Goal: Use online tool/utility: Utilize a website feature to perform a specific function

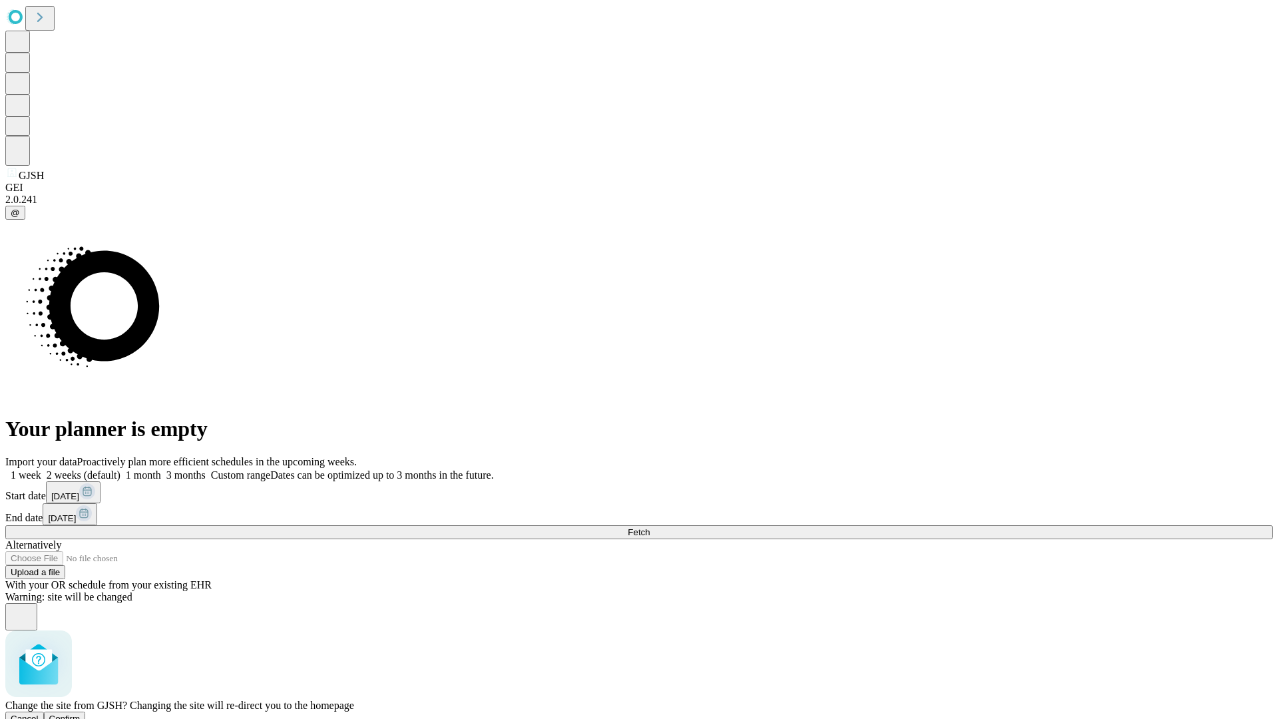
click at [81, 714] on span "Confirm" at bounding box center [64, 719] width 31 height 10
click at [41, 469] on label "1 week" at bounding box center [23, 474] width 36 height 11
click at [650, 527] on span "Fetch" at bounding box center [639, 532] width 22 height 10
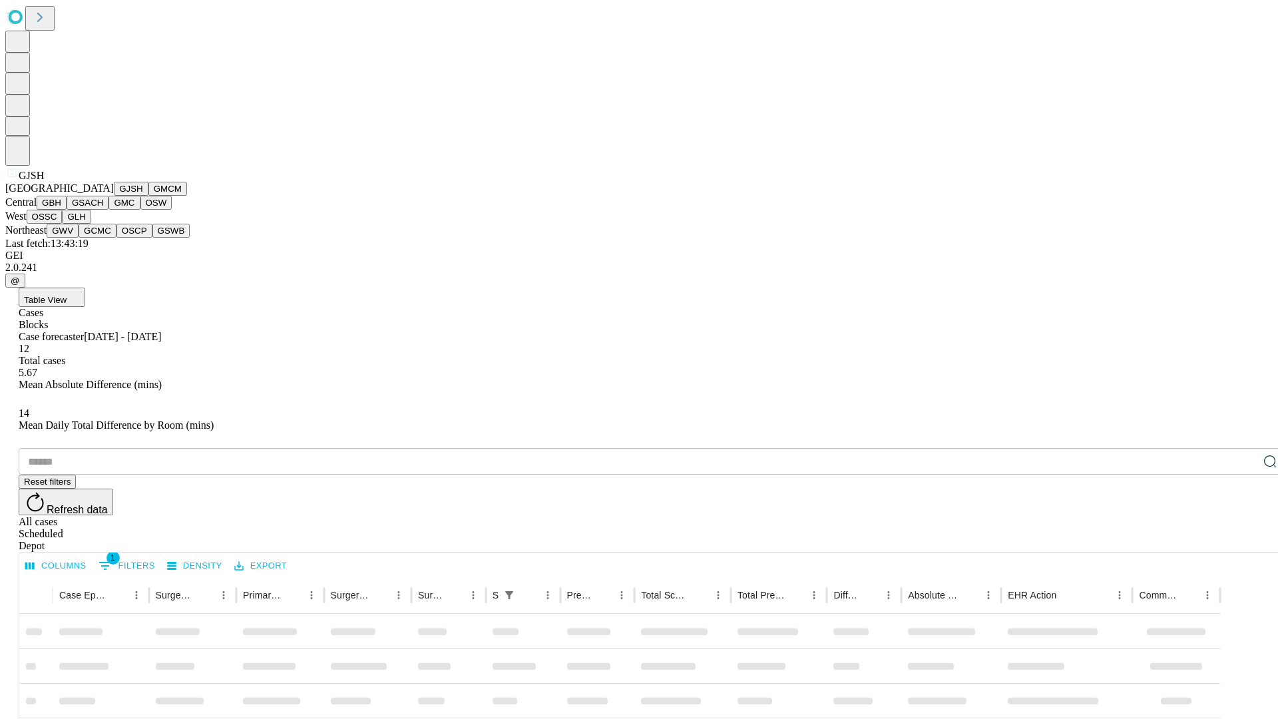
click at [148, 196] on button "GMCM" at bounding box center [167, 189] width 39 height 14
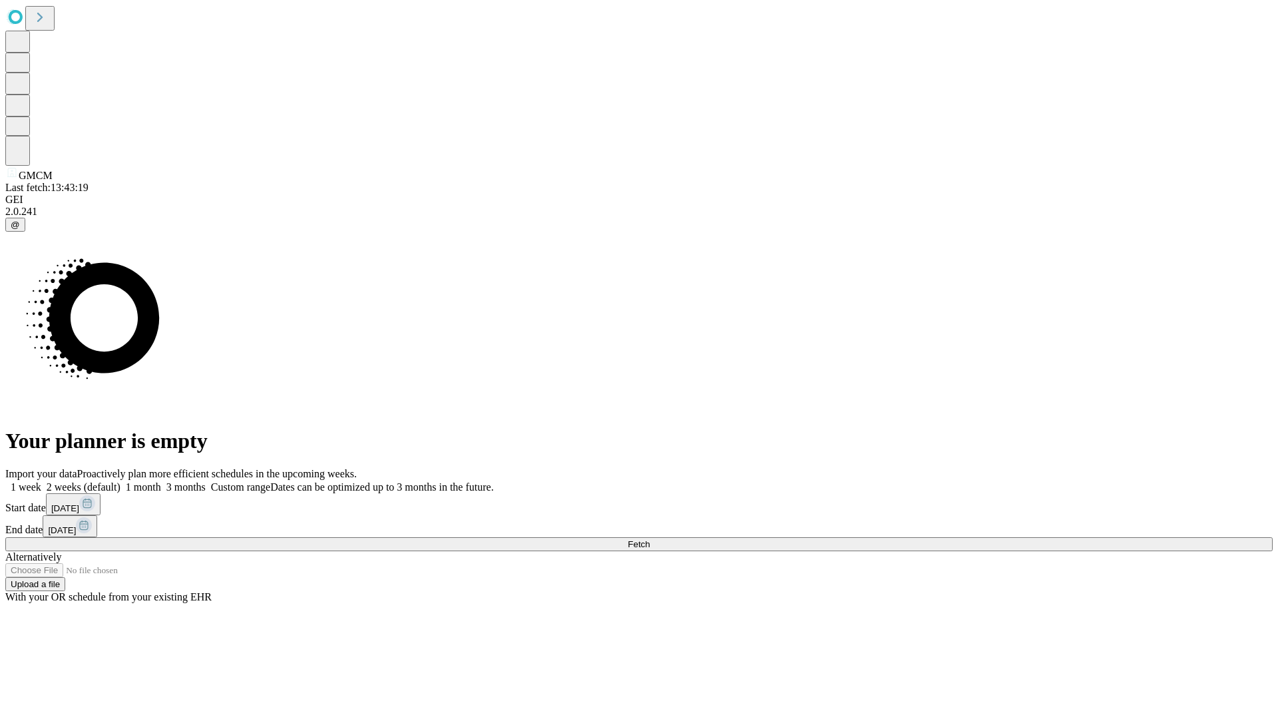
click at [41, 481] on label "1 week" at bounding box center [23, 486] width 36 height 11
click at [650, 539] on span "Fetch" at bounding box center [639, 544] width 22 height 10
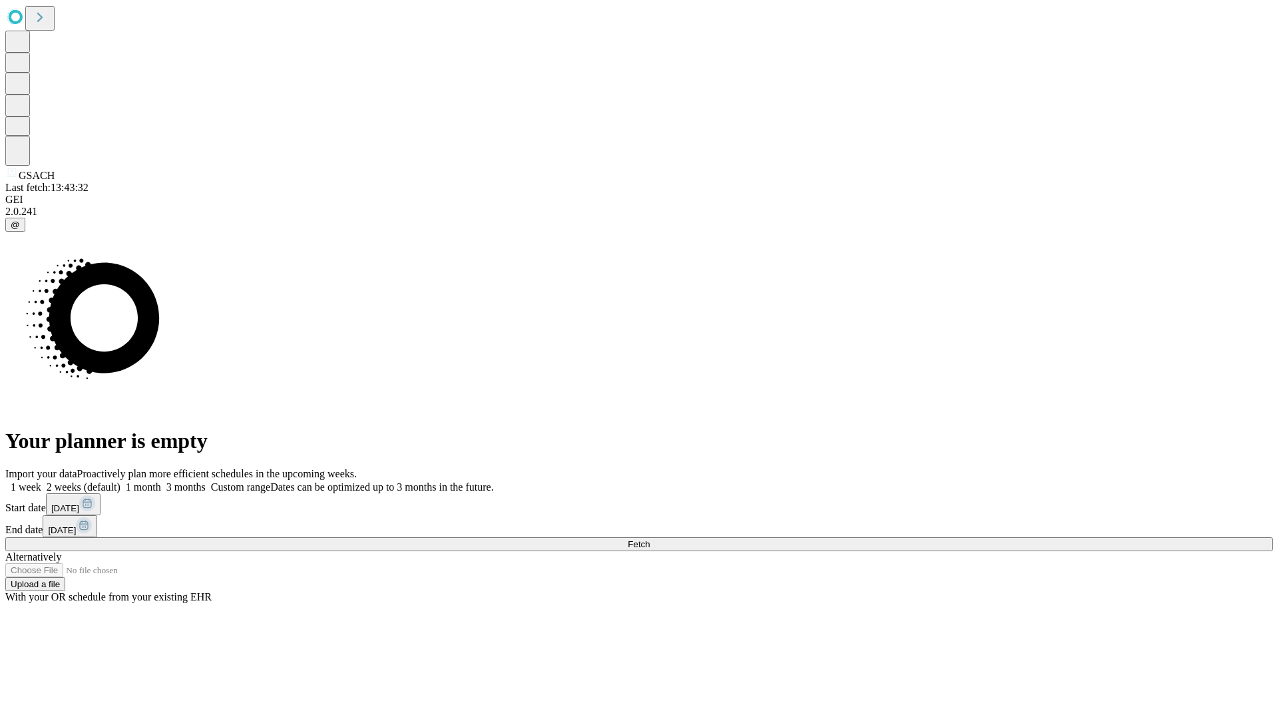
click at [41, 481] on label "1 week" at bounding box center [23, 486] width 36 height 11
click at [650, 539] on span "Fetch" at bounding box center [639, 544] width 22 height 10
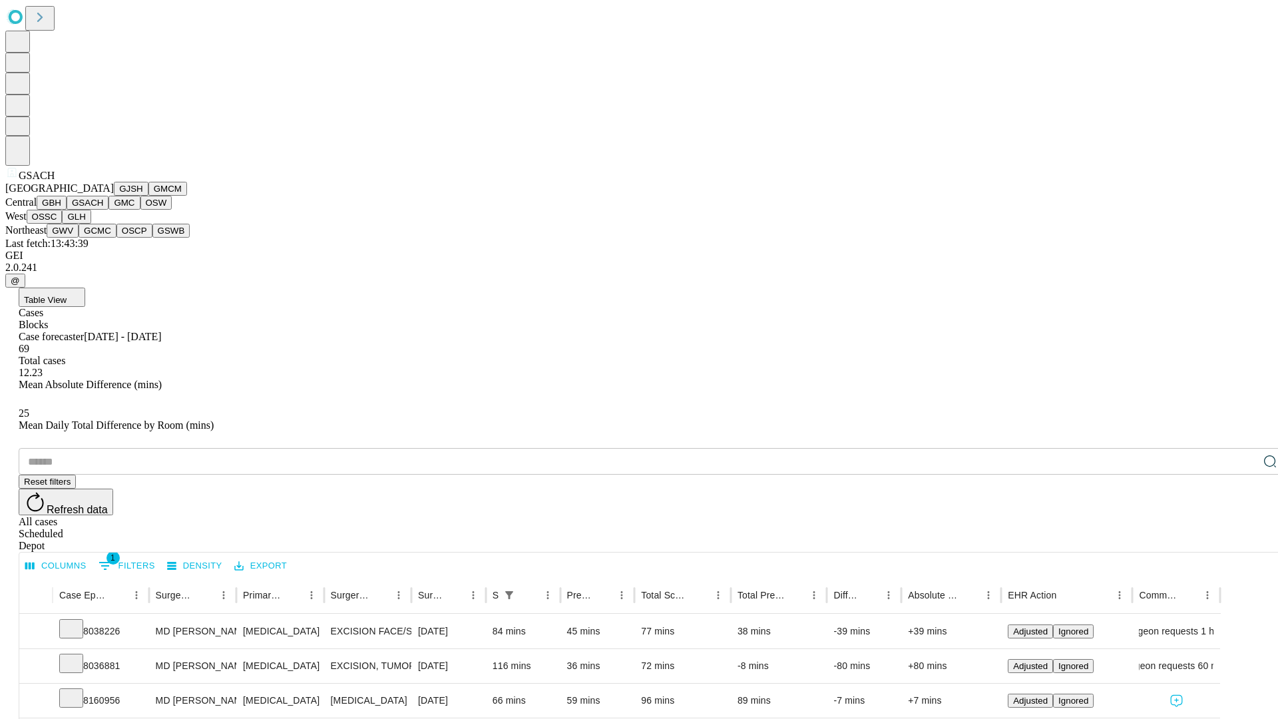
click at [108, 210] on button "GMC" at bounding box center [123, 203] width 31 height 14
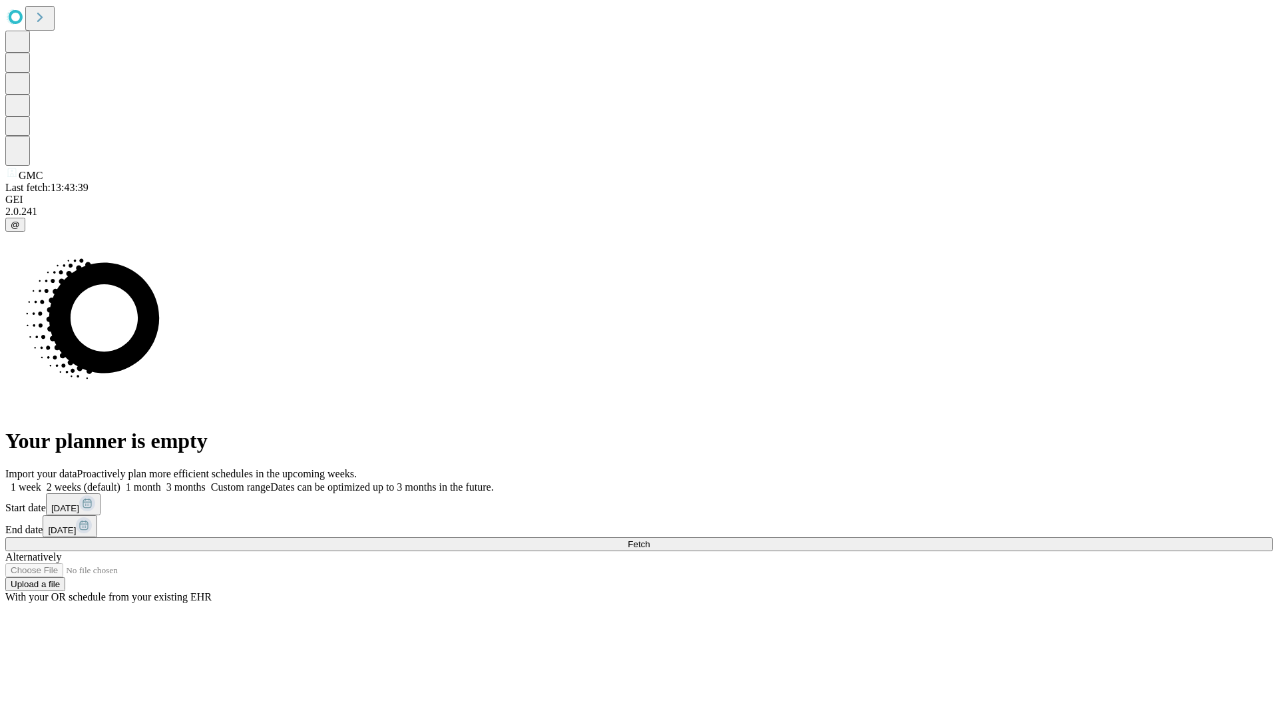
click at [41, 481] on label "1 week" at bounding box center [23, 486] width 36 height 11
click at [650, 539] on span "Fetch" at bounding box center [639, 544] width 22 height 10
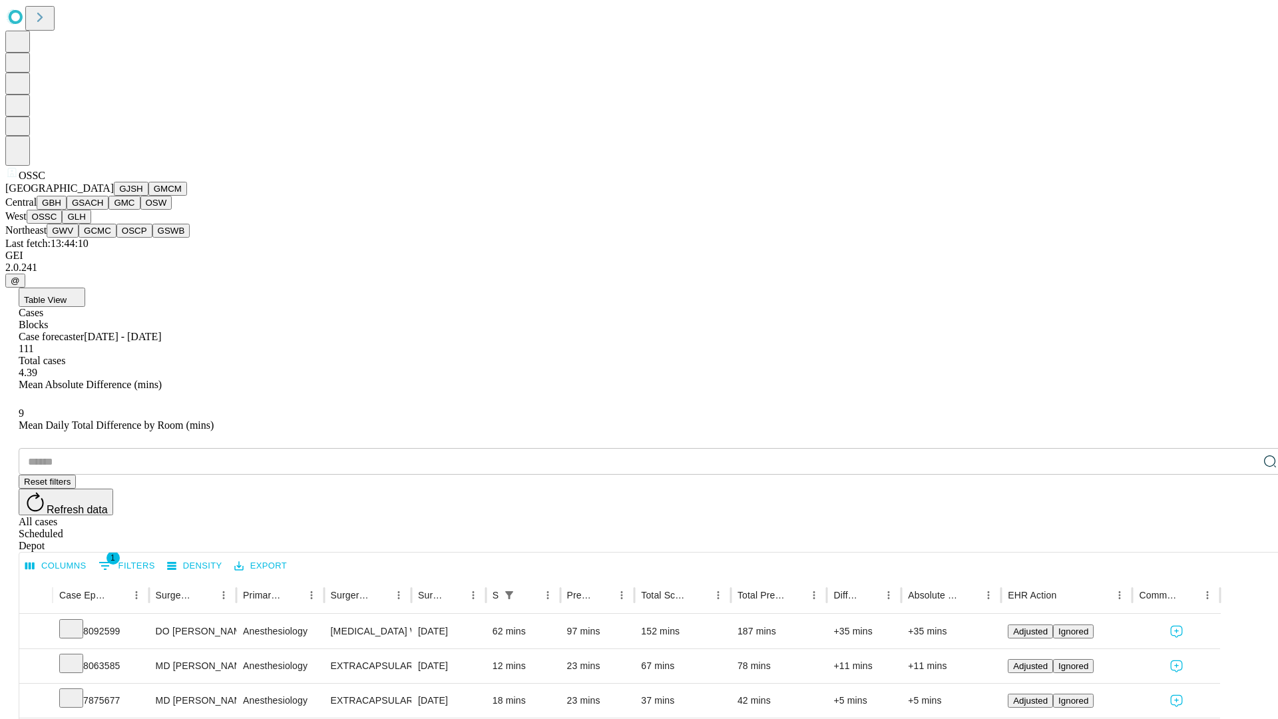
click at [91, 224] on button "GLH" at bounding box center [76, 217] width 29 height 14
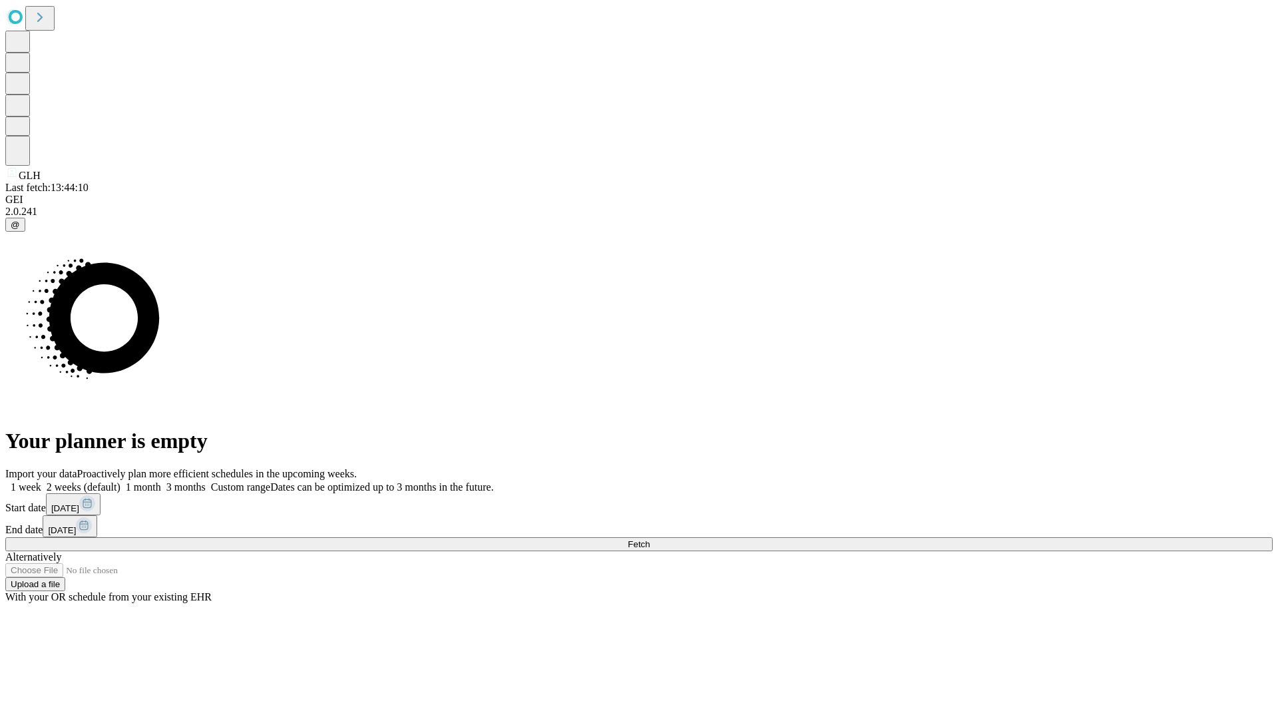
click at [41, 481] on label "1 week" at bounding box center [23, 486] width 36 height 11
click at [650, 539] on span "Fetch" at bounding box center [639, 544] width 22 height 10
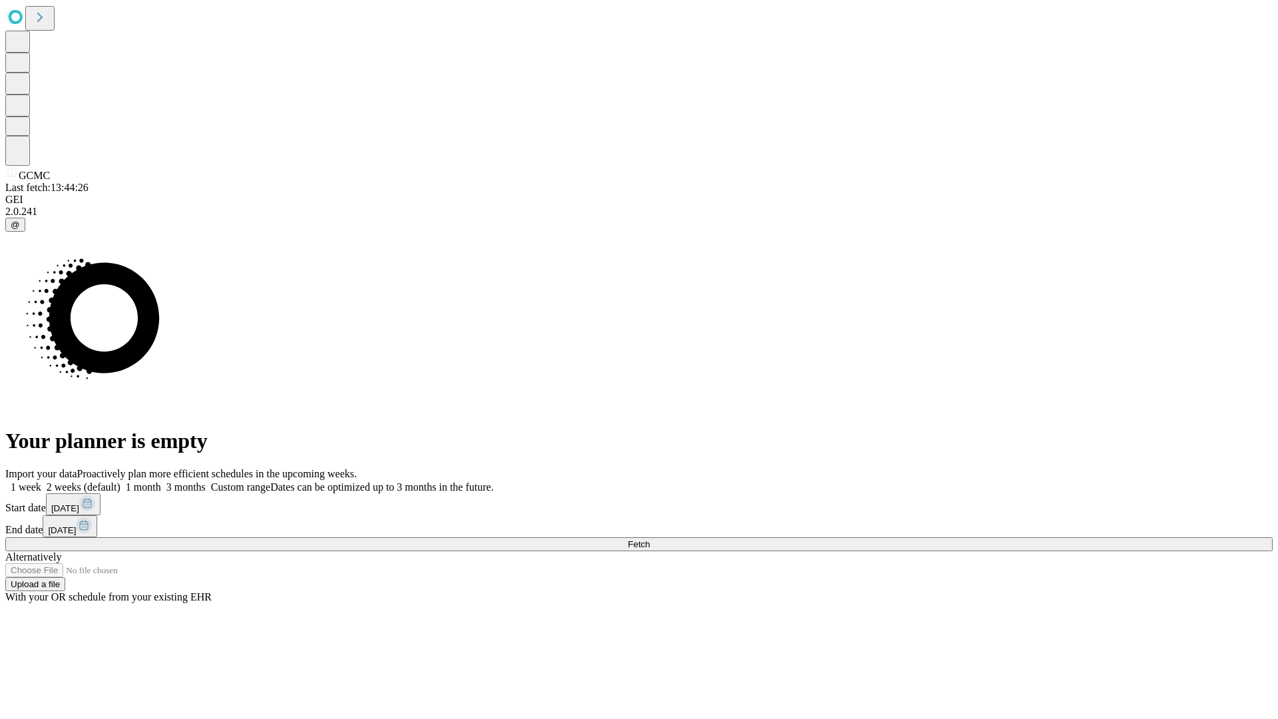
click at [650, 539] on span "Fetch" at bounding box center [639, 544] width 22 height 10
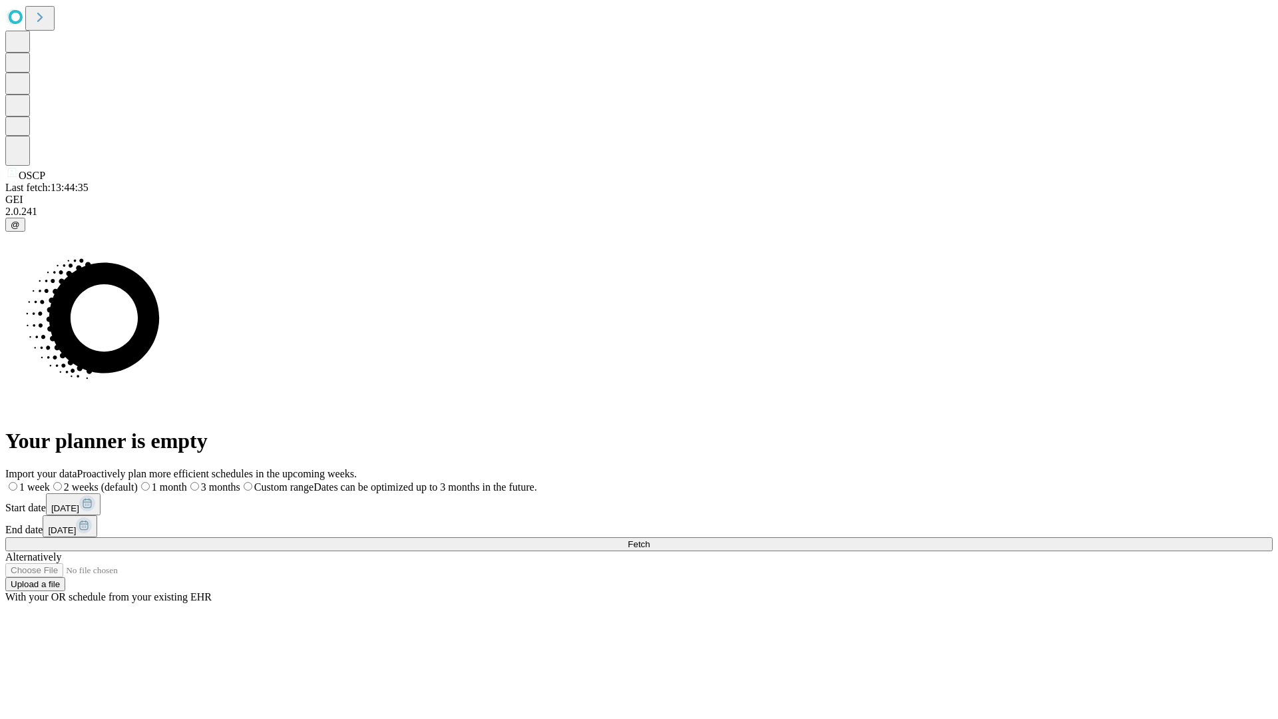
click at [50, 481] on label "1 week" at bounding box center [27, 486] width 45 height 11
click at [650, 539] on span "Fetch" at bounding box center [639, 544] width 22 height 10
